Goal: Task Accomplishment & Management: Manage account settings

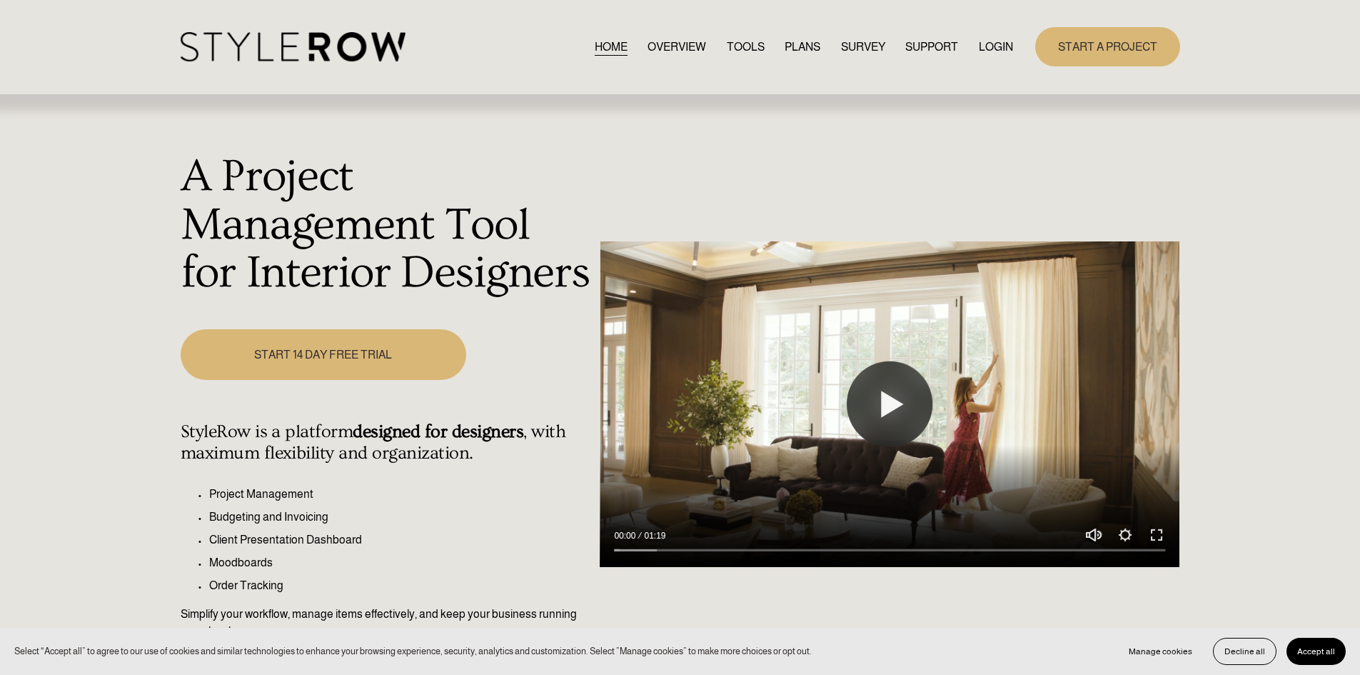
click at [999, 44] on link "LOGIN" at bounding box center [996, 46] width 34 height 19
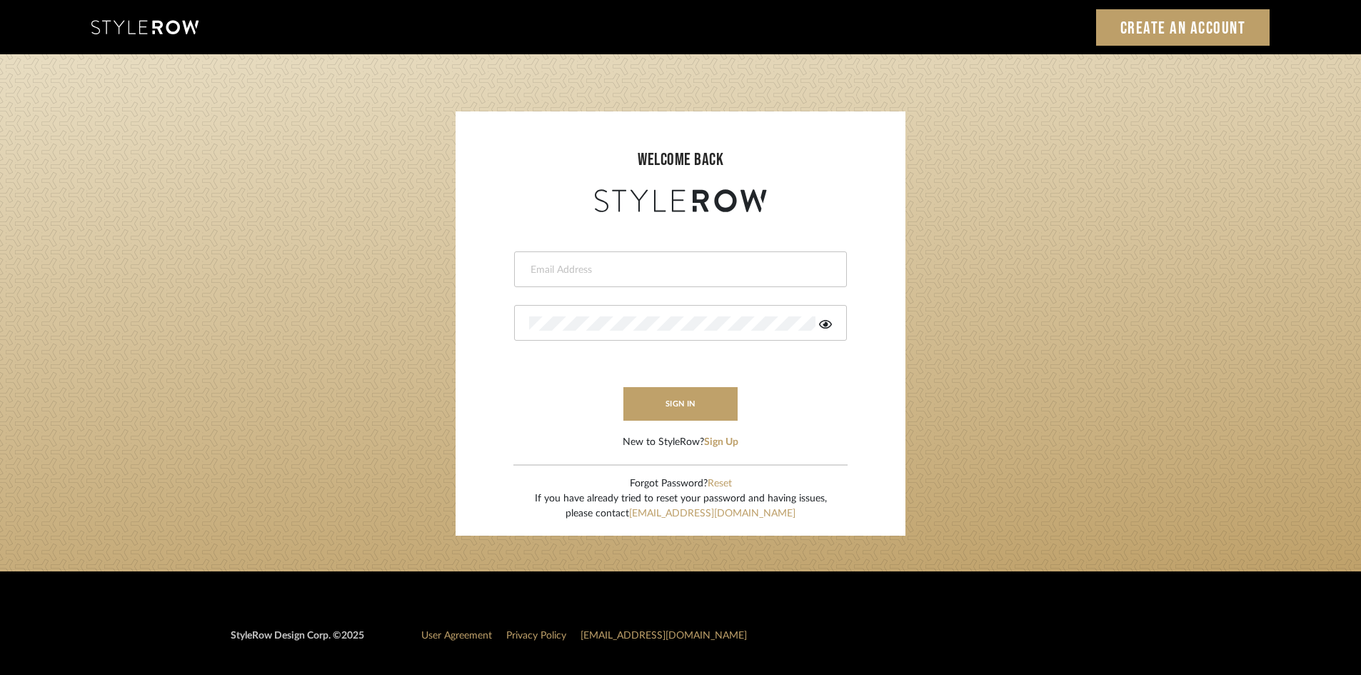
click at [600, 271] on input "email" at bounding box center [678, 270] width 299 height 14
type input "[PERSON_NAME][EMAIL_ADDRESS][DOMAIN_NAME]"
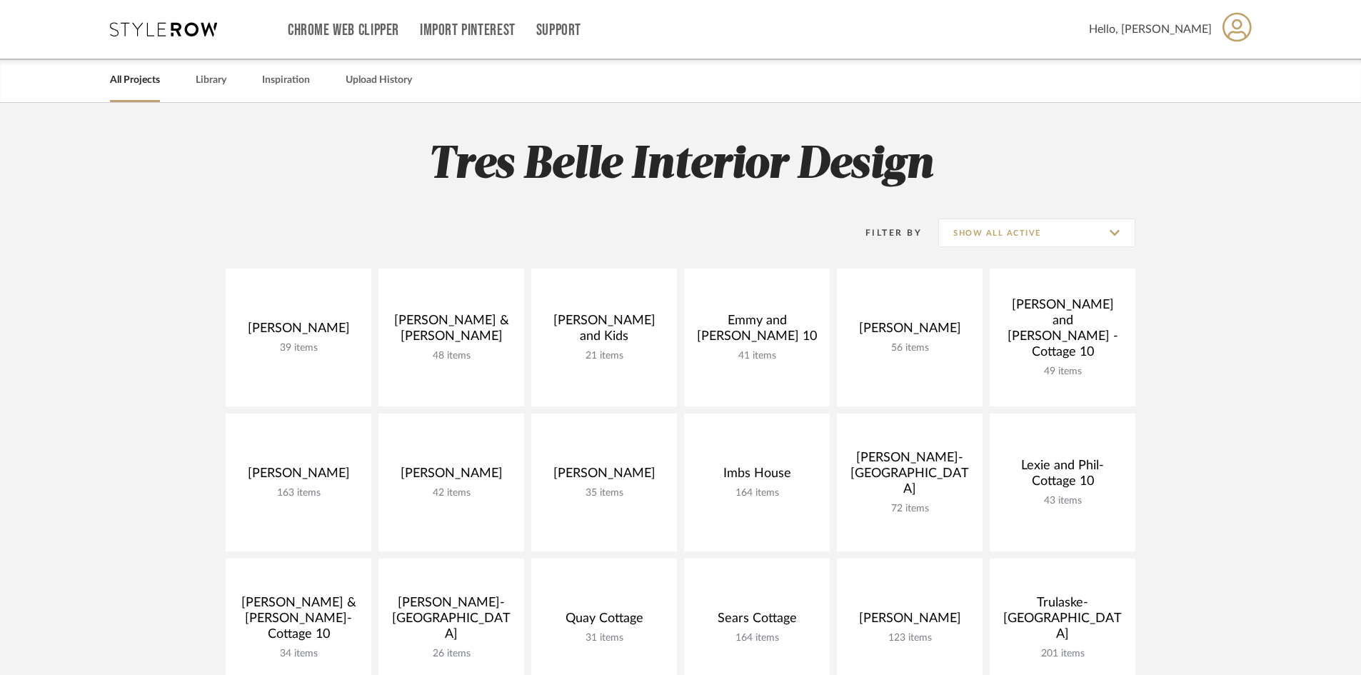
scroll to position [500, 0]
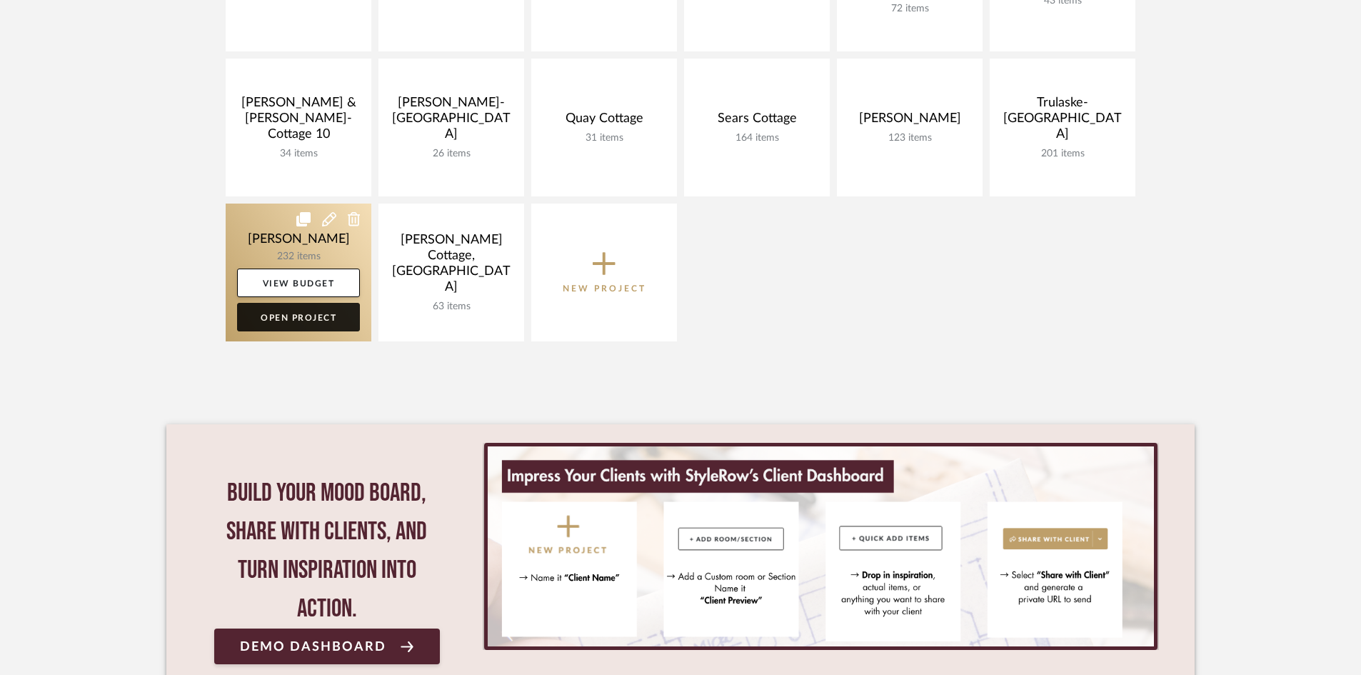
click at [299, 316] on link "Open Project" at bounding box center [298, 317] width 123 height 29
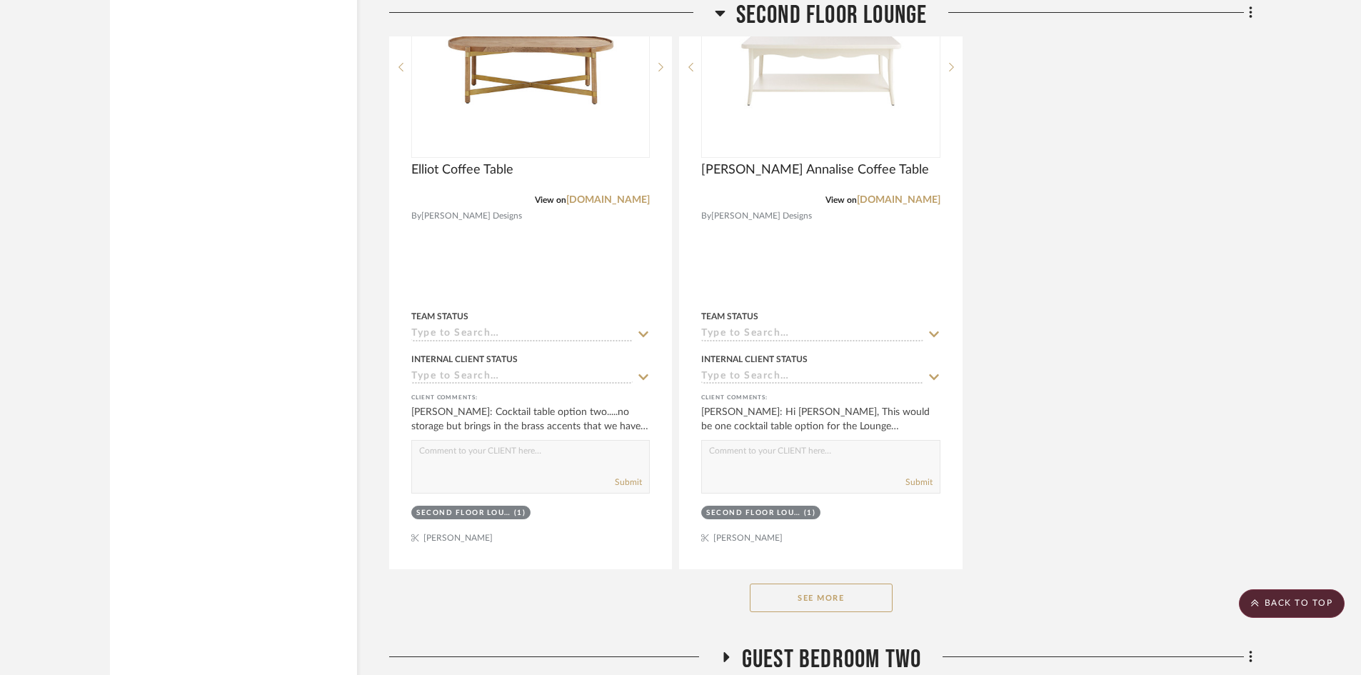
scroll to position [4070, 0]
click at [830, 605] on button "See More" at bounding box center [821, 597] width 143 height 29
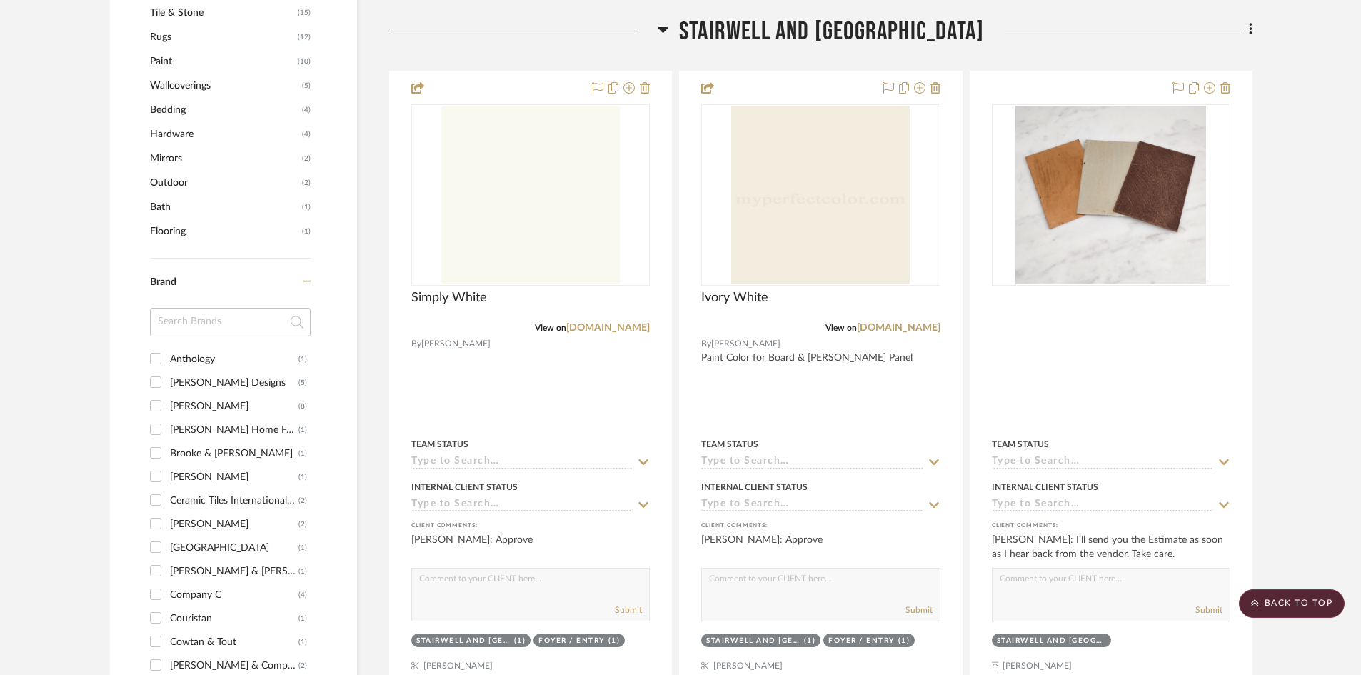
scroll to position [786, 0]
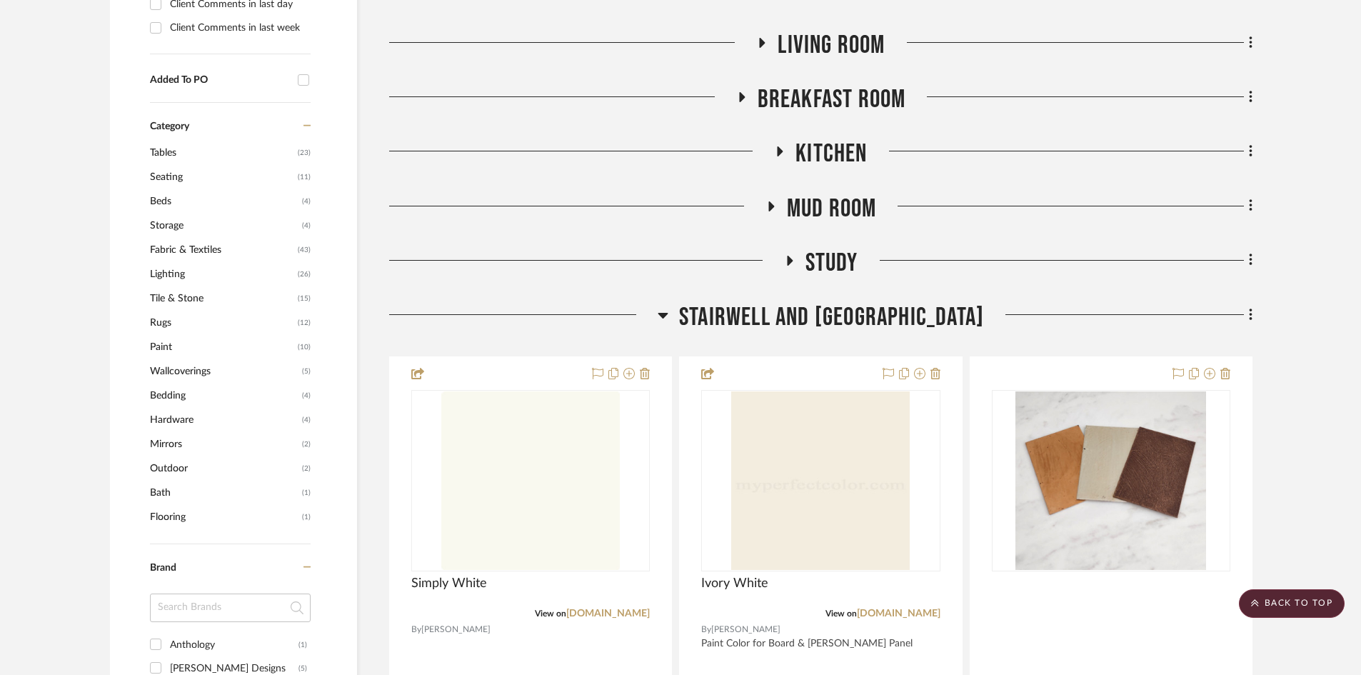
click at [668, 312] on icon at bounding box center [663, 314] width 11 height 17
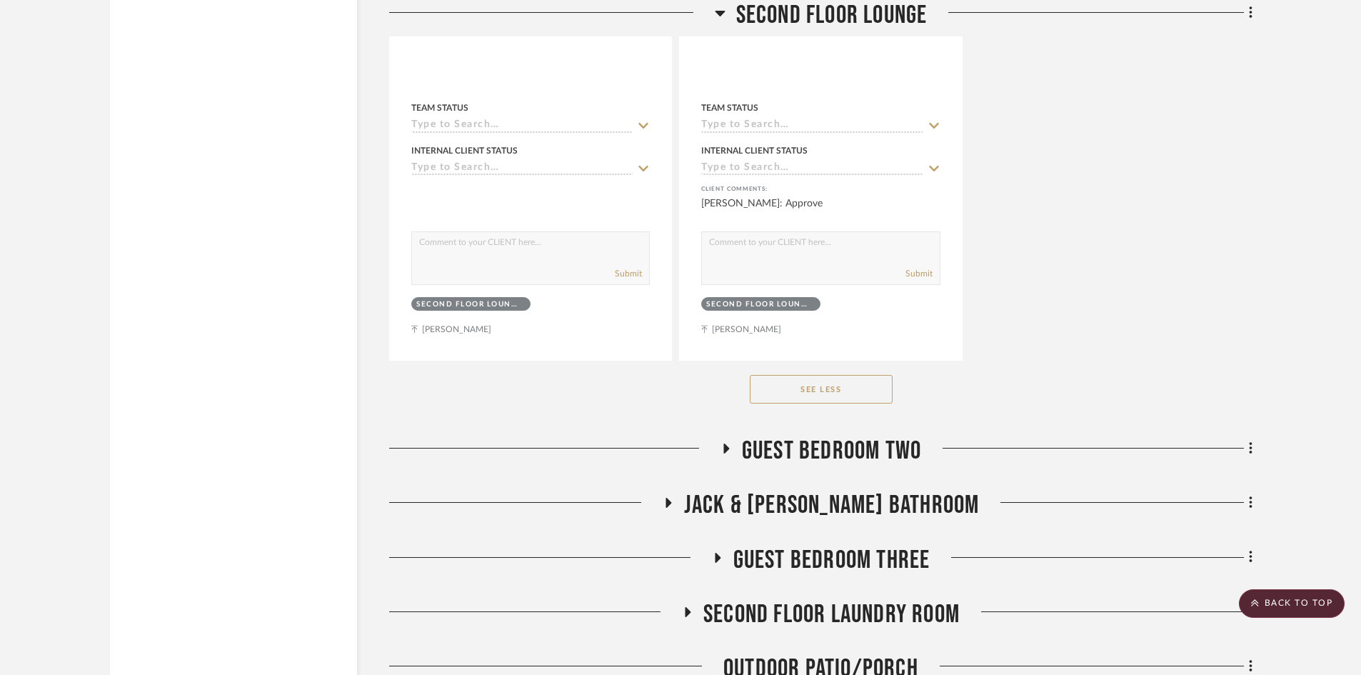
scroll to position [3642, 0]
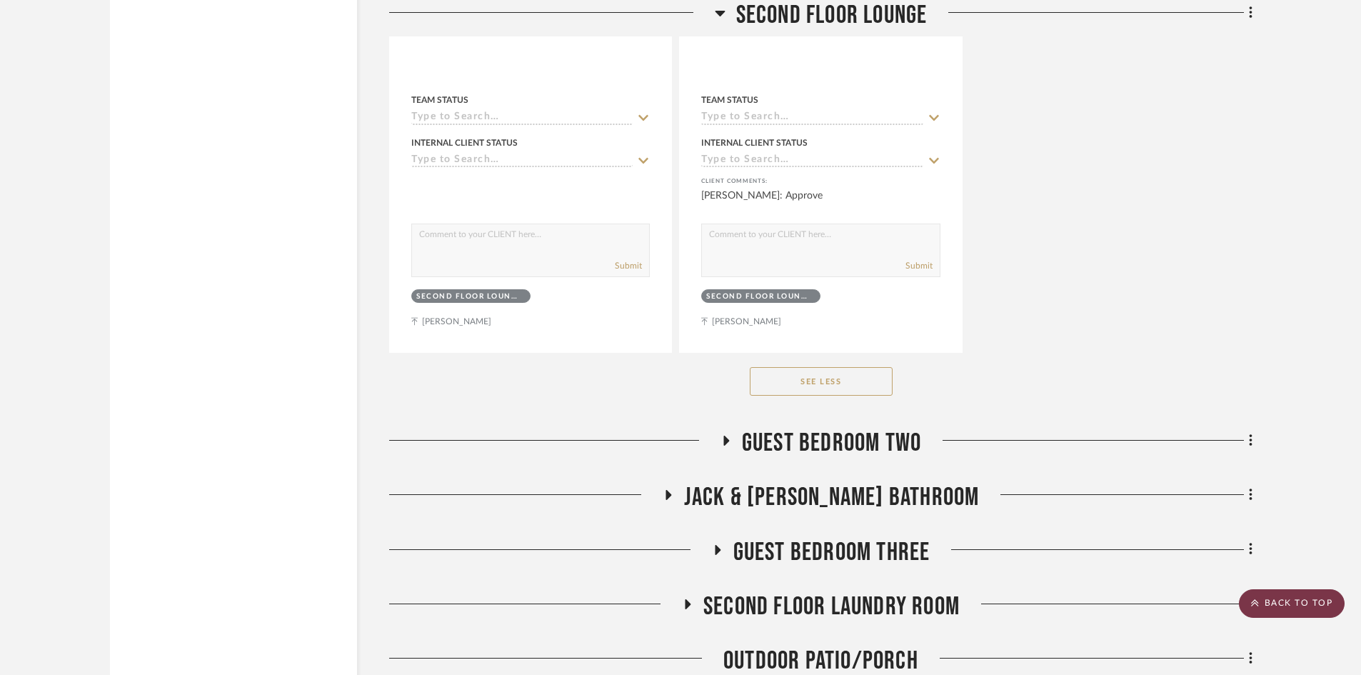
click at [1297, 607] on scroll-to-top-button "BACK TO TOP" at bounding box center [1292, 603] width 106 height 29
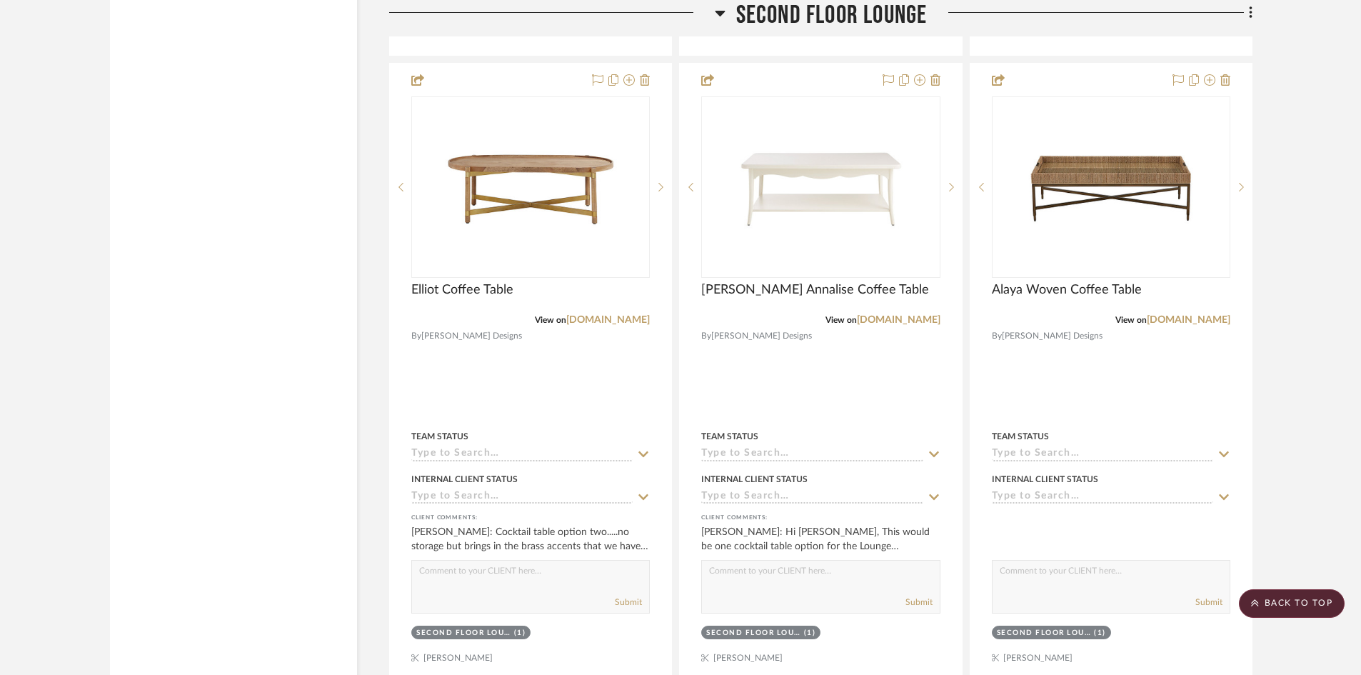
scroll to position [2928, 0]
